Goal: Task Accomplishment & Management: Use online tool/utility

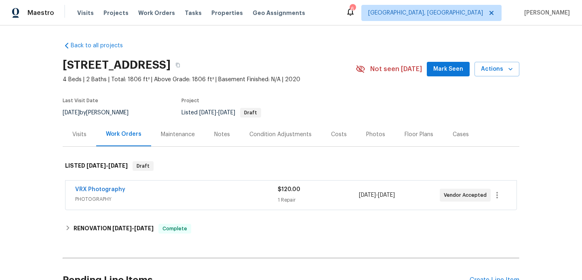
scroll to position [480, 0]
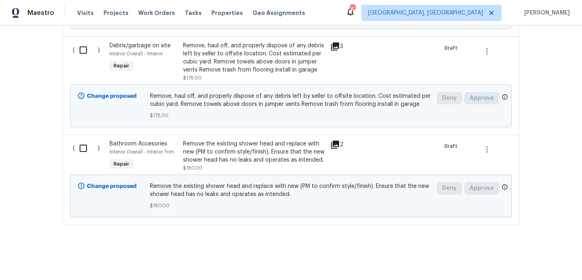
click at [87, 152] on input "checkbox" at bounding box center [86, 148] width 23 height 17
checkbox input "true"
click at [82, 55] on input "checkbox" at bounding box center [86, 50] width 23 height 17
checkbox input "true"
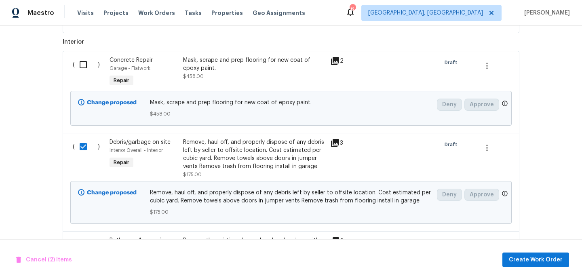
scroll to position [378, 0]
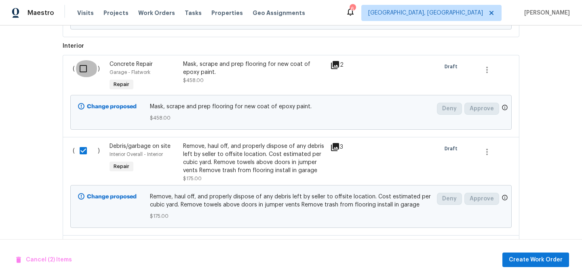
click at [86, 69] on input "checkbox" at bounding box center [86, 68] width 23 height 17
checkbox input "true"
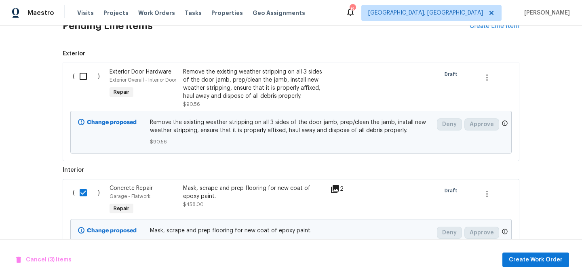
scroll to position [251, 0]
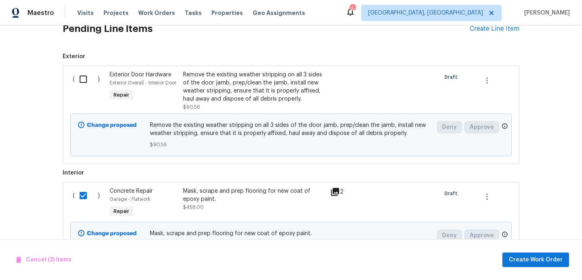
click at [84, 79] on input "checkbox" at bounding box center [86, 79] width 23 height 17
click at [527, 261] on span "Create Work Order" at bounding box center [536, 260] width 54 height 10
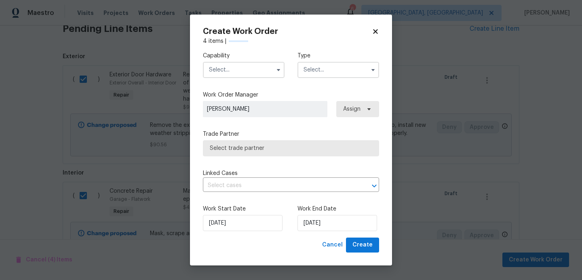
checkbox input "false"
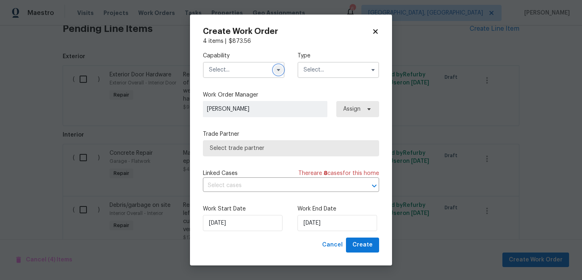
click at [277, 67] on icon "button" at bounding box center [278, 70] width 6 height 6
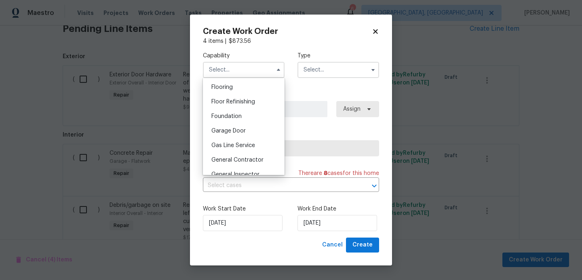
scroll to position [313, 0]
click at [230, 158] on span "General Contractor" at bounding box center [237, 161] width 52 height 6
type input "General Contractor"
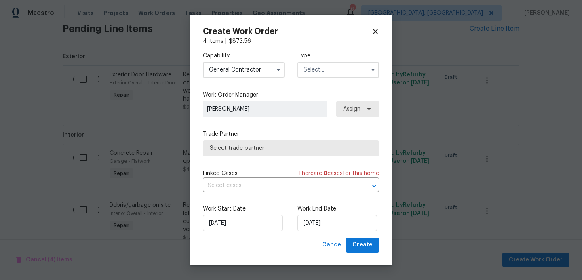
click at [338, 70] on input "text" at bounding box center [339, 70] width 82 height 16
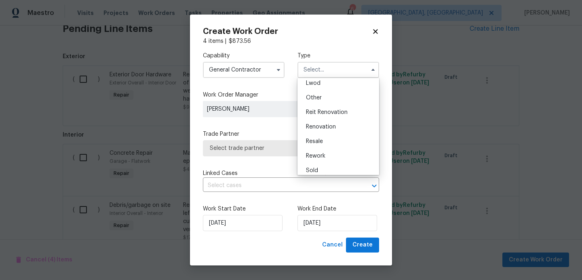
scroll to position [96, 0]
click at [336, 116] on div "Renovation" at bounding box center [339, 122] width 78 height 15
type input "Renovation"
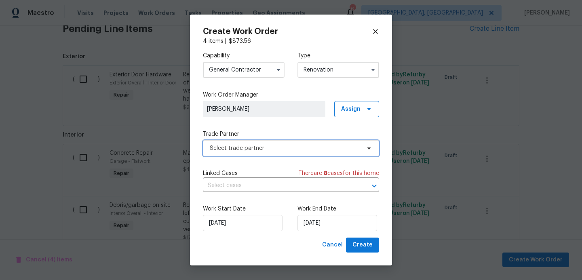
click at [270, 148] on span "Select trade partner" at bounding box center [285, 148] width 151 height 8
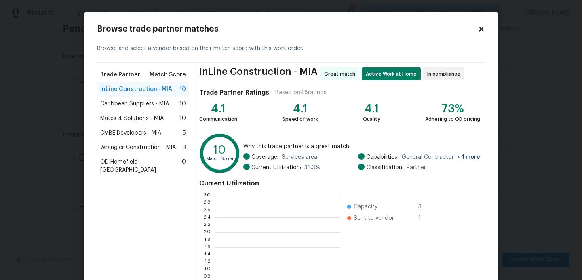
scroll to position [113, 126]
click at [126, 94] on div "InLine Construction - MIA 10" at bounding box center [143, 89] width 92 height 15
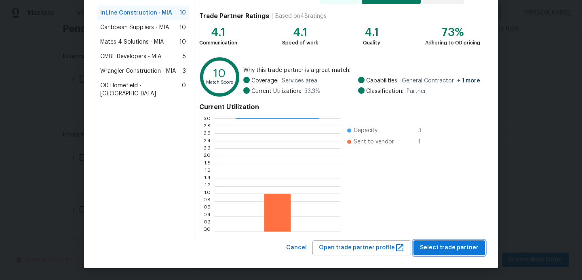
click at [444, 250] on span "Select trade partner" at bounding box center [449, 248] width 59 height 10
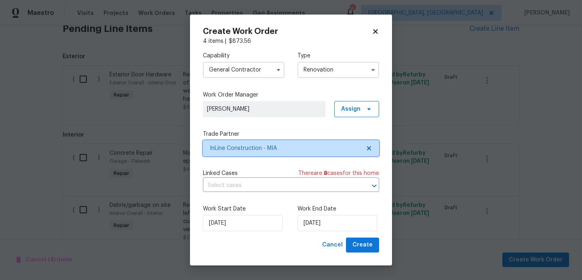
scroll to position [0, 0]
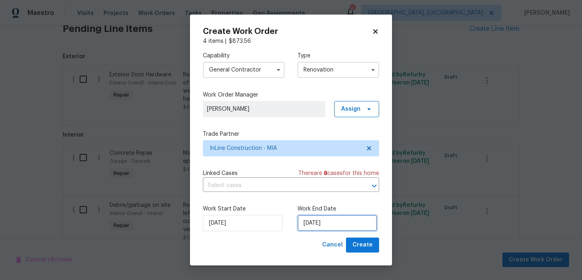
click at [338, 222] on input "[DATE]" at bounding box center [338, 223] width 80 height 16
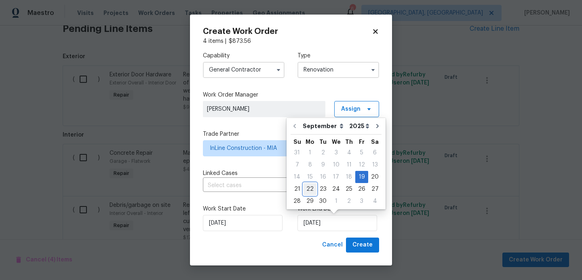
click at [309, 187] on div "22" at bounding box center [310, 189] width 13 height 11
type input "[DATE]"
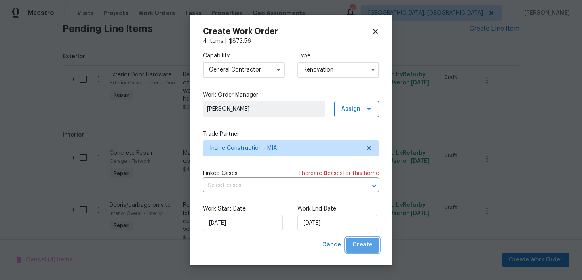
click at [365, 247] on span "Create" at bounding box center [363, 245] width 20 height 10
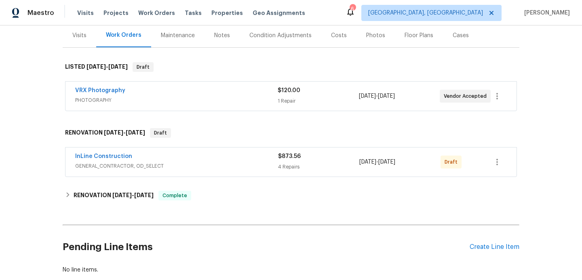
scroll to position [100, 0]
click at [129, 154] on div "InLine Construction" at bounding box center [176, 157] width 203 height 10
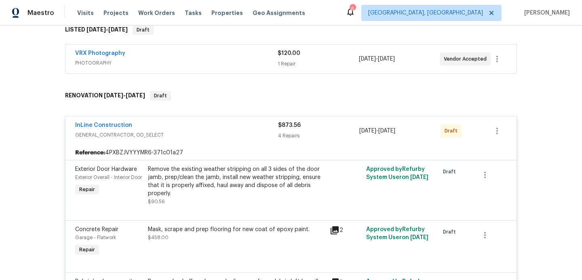
scroll to position [0, 0]
